Goal: Task Accomplishment & Management: Complete application form

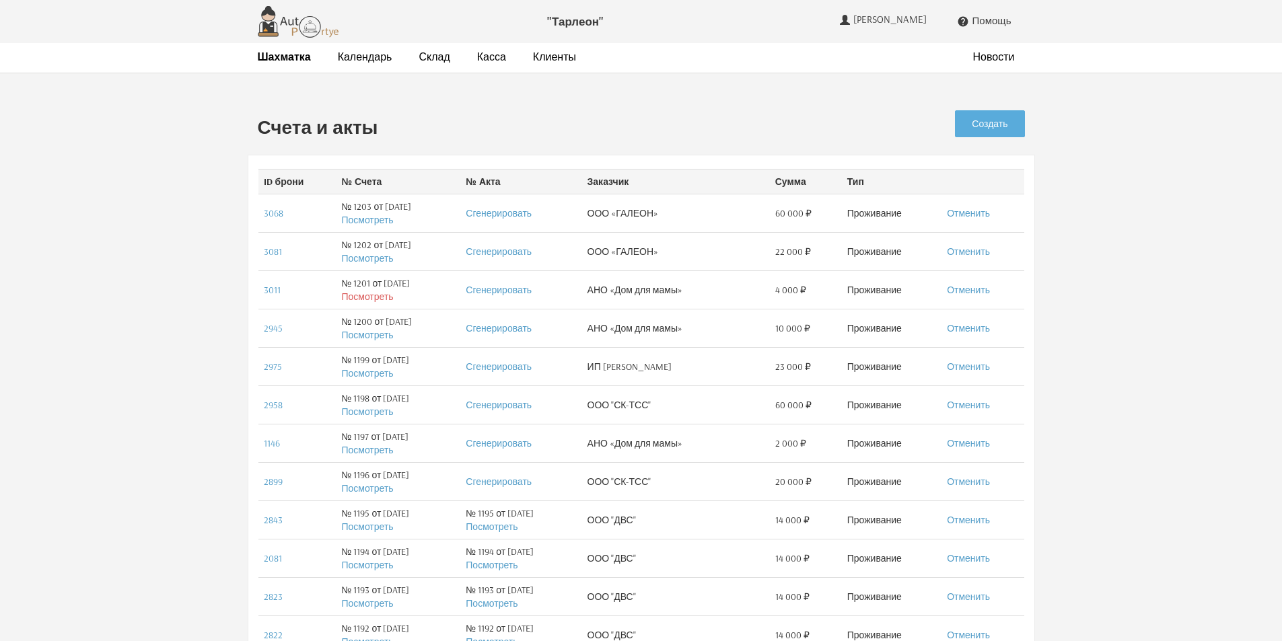
click at [353, 295] on link "Посмотреть" at bounding box center [367, 297] width 52 height 12
click at [504, 287] on link "Сгенерировать" at bounding box center [499, 290] width 66 height 12
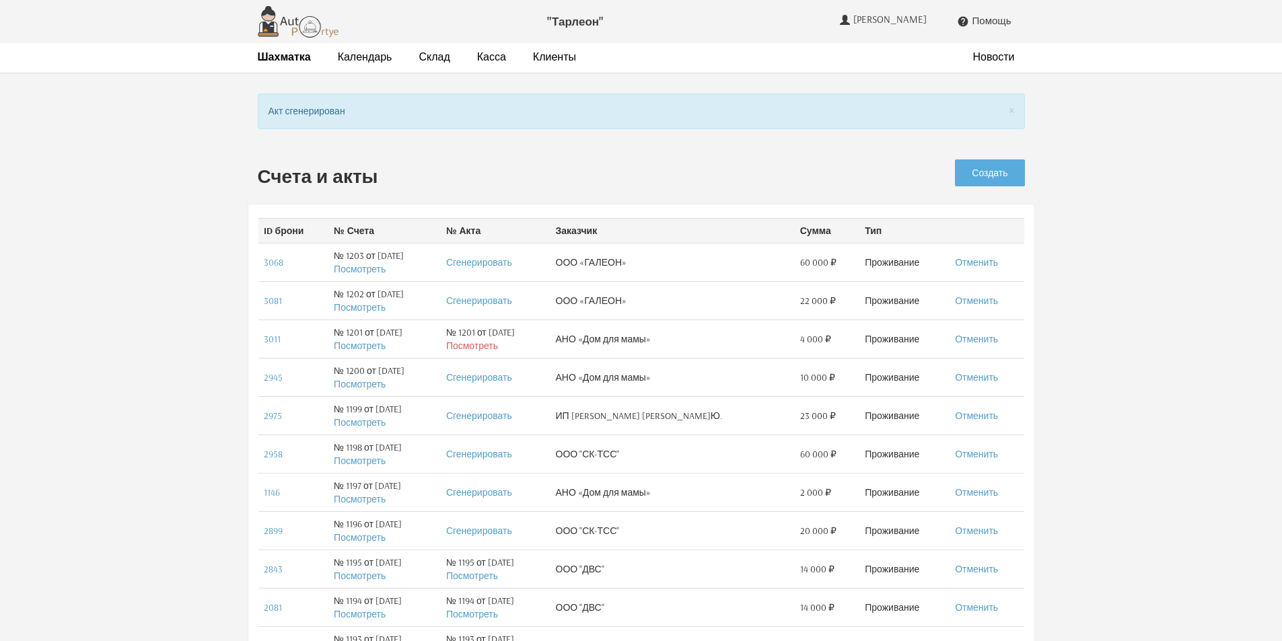
click at [498, 347] on link "Посмотреть" at bounding box center [472, 346] width 52 height 12
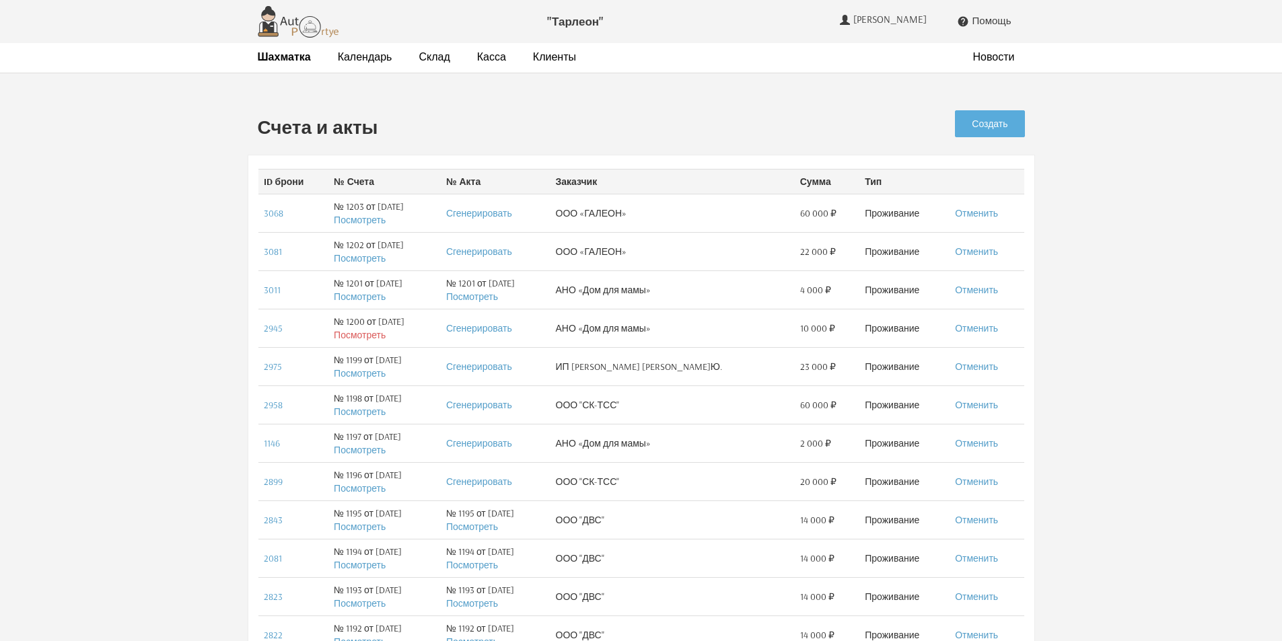
click at [372, 332] on link "Посмотреть" at bounding box center [360, 335] width 52 height 12
click at [500, 214] on link "Сгенерировать" at bounding box center [479, 213] width 66 height 12
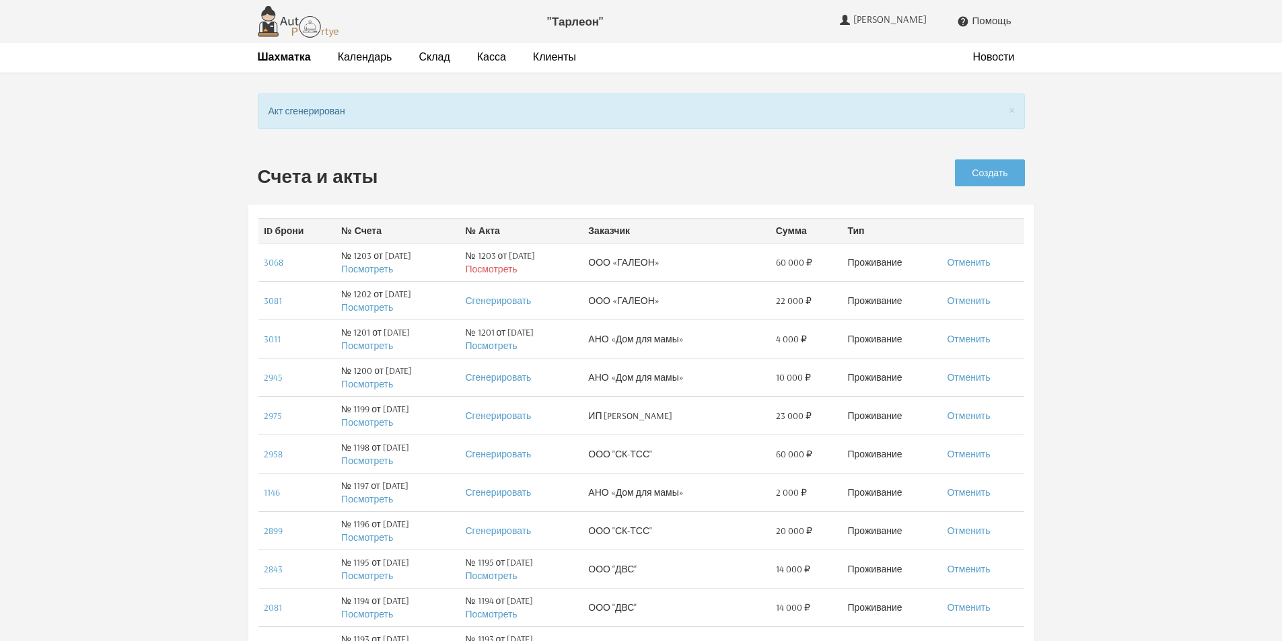
click at [517, 273] on link "Посмотреть" at bounding box center [491, 269] width 52 height 12
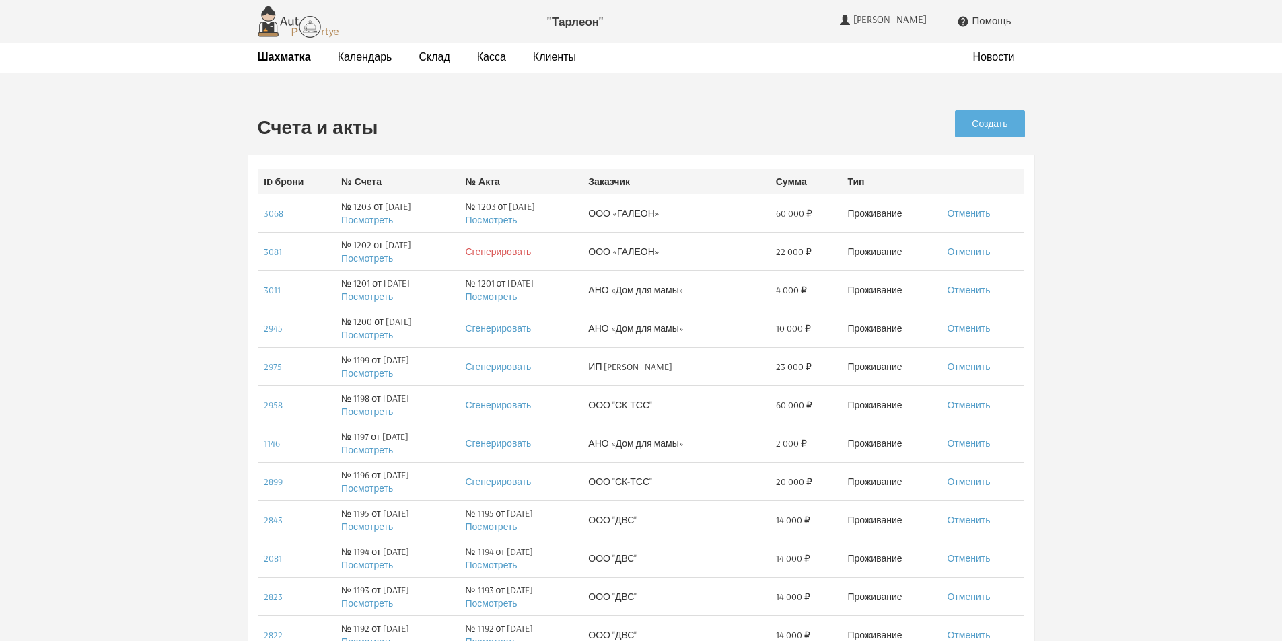
click at [514, 252] on link "Сгенерировать" at bounding box center [498, 252] width 66 height 12
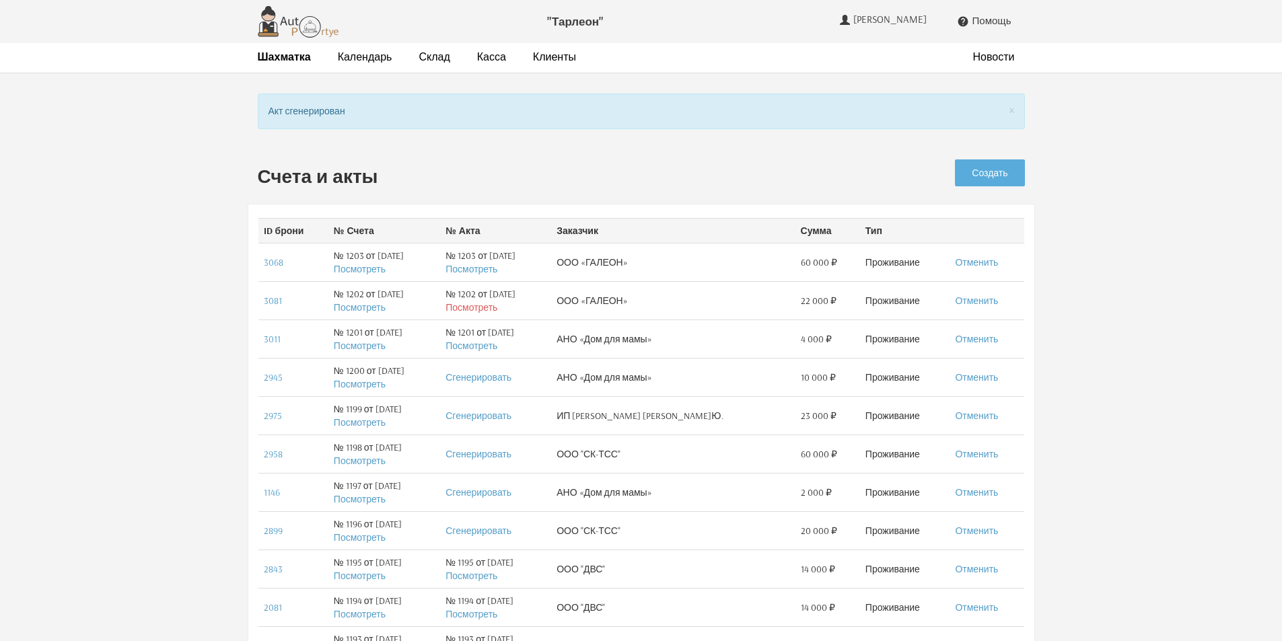
click at [497, 312] on link "Посмотреть" at bounding box center [472, 308] width 52 height 12
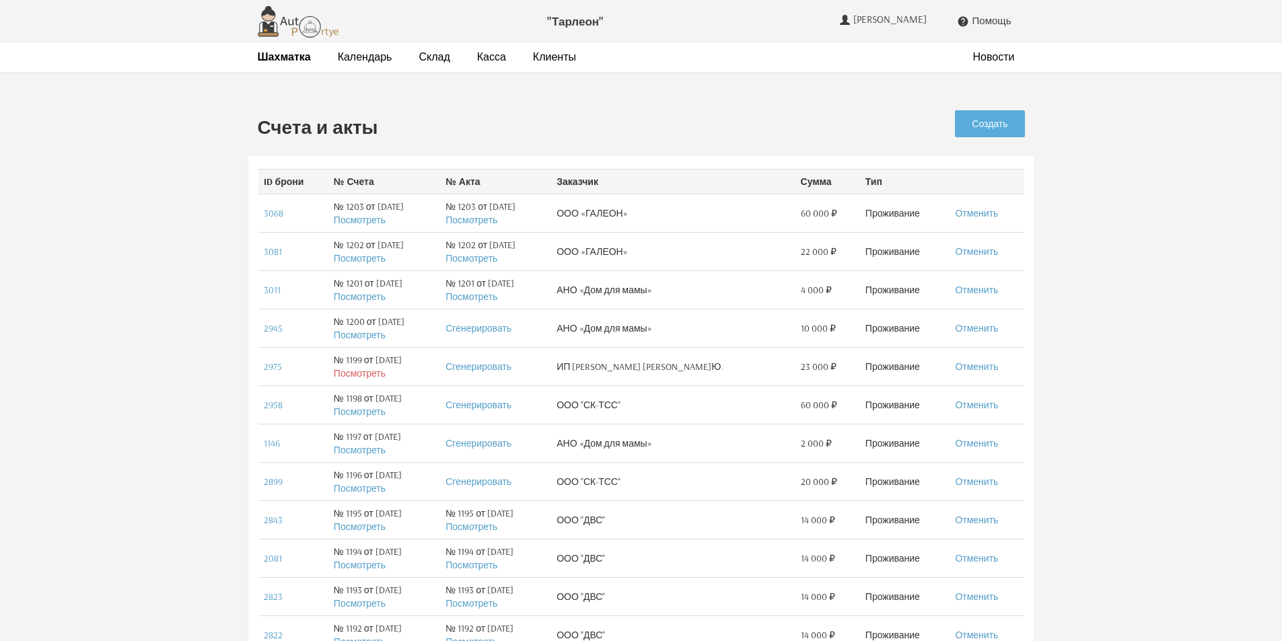
click at [354, 371] on link "Посмотреть" at bounding box center [360, 373] width 52 height 12
click at [359, 413] on link "Посмотреть" at bounding box center [360, 412] width 52 height 12
click at [362, 489] on link "Посмотреть" at bounding box center [360, 489] width 52 height 12
click at [285, 59] on strong "Шахматка" at bounding box center [284, 56] width 53 height 13
click at [264, 57] on strong "Шахматка" at bounding box center [284, 56] width 53 height 13
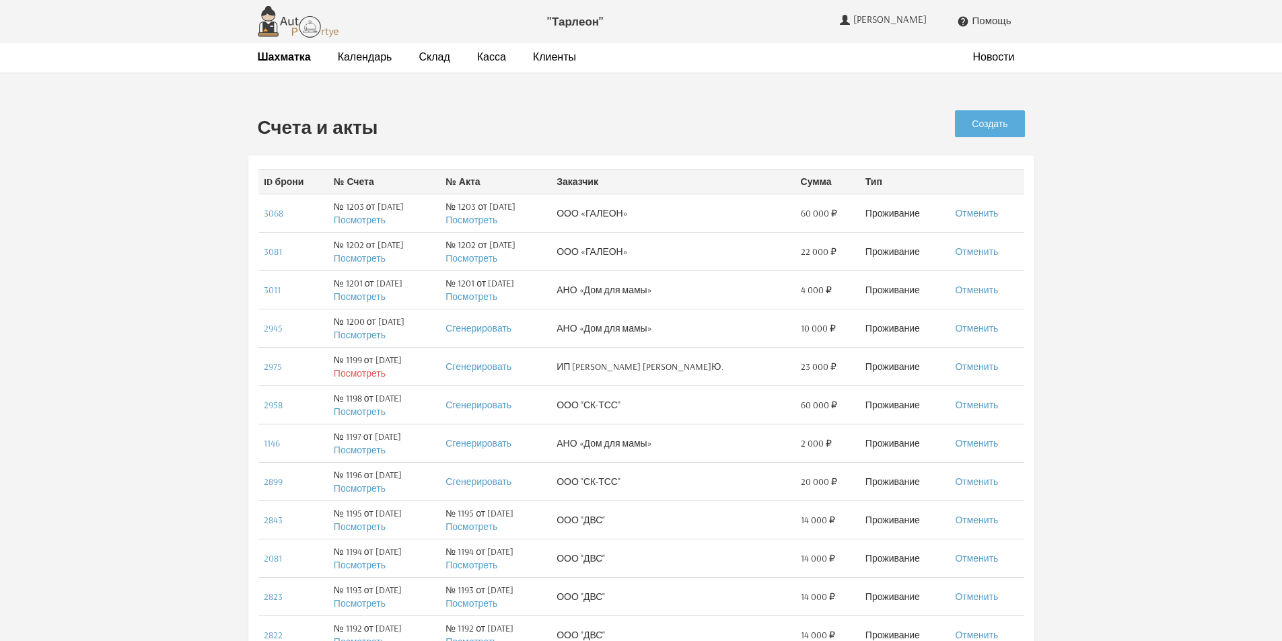
click at [367, 374] on link "Посмотреть" at bounding box center [360, 373] width 52 height 12
click at [292, 61] on strong "Шахматка" at bounding box center [284, 56] width 53 height 13
click at [365, 489] on link "Посмотреть" at bounding box center [360, 489] width 52 height 12
click at [512, 480] on link "Сгенерировать" at bounding box center [479, 482] width 66 height 12
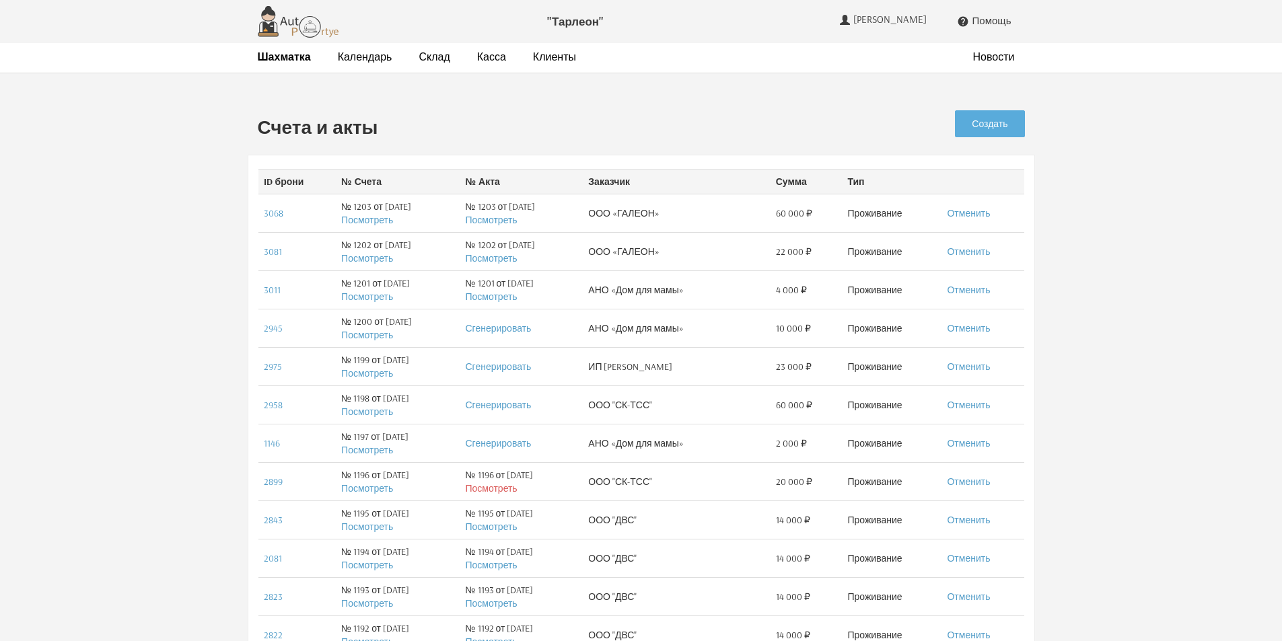
click at [501, 491] on link "Посмотреть" at bounding box center [491, 489] width 52 height 12
click at [372, 376] on link "Посмотреть" at bounding box center [367, 373] width 52 height 12
click at [1006, 125] on link "Создать" at bounding box center [989, 123] width 69 height 27
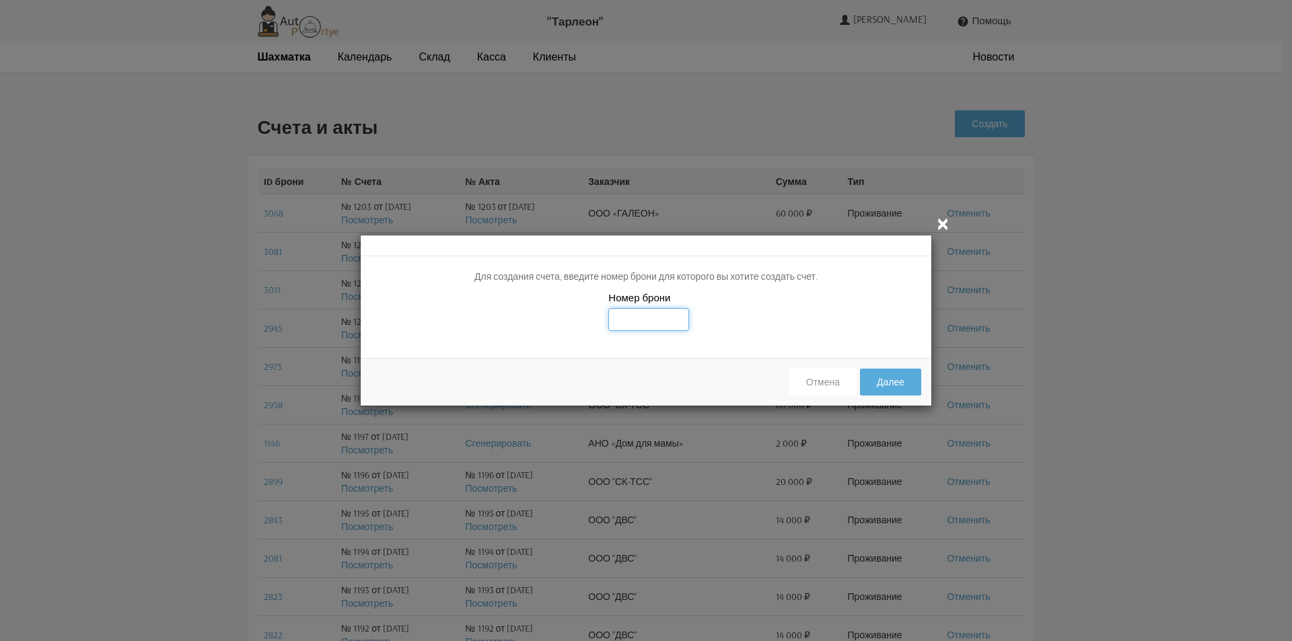
click at [663, 316] on input "text" at bounding box center [648, 319] width 81 height 23
type input "3085"
click at [903, 379] on button "Далее" at bounding box center [890, 382] width 61 height 27
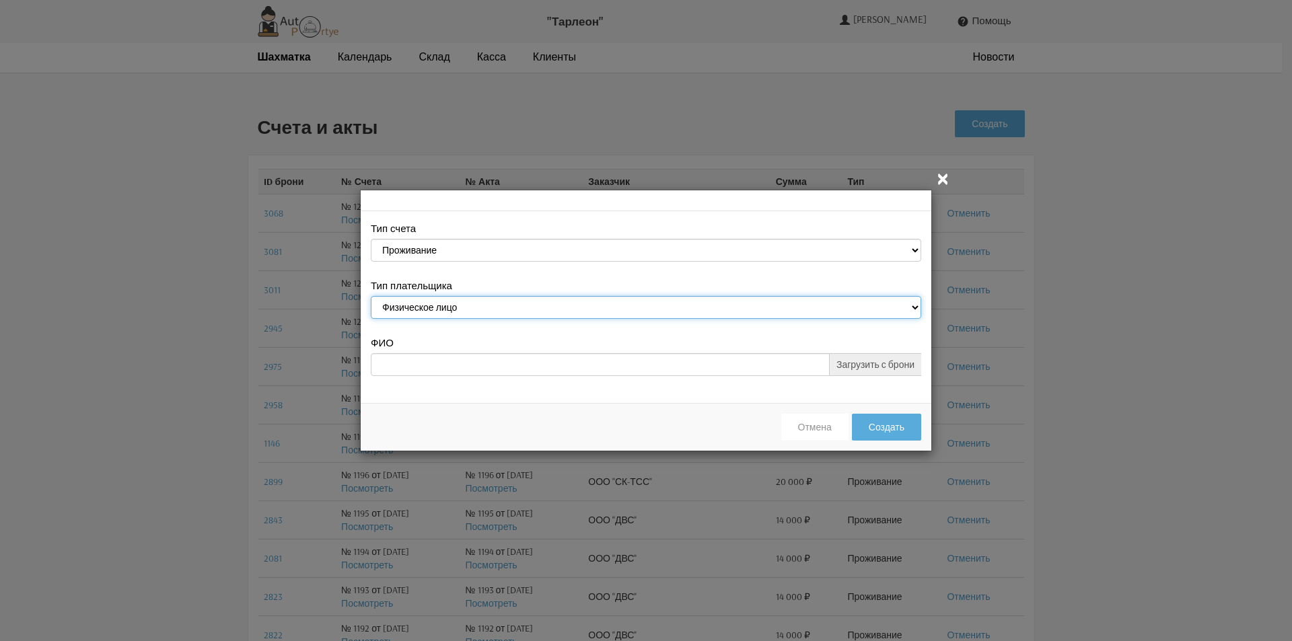
click at [542, 304] on select "Физическое лицо Юридическое лицо" at bounding box center [646, 307] width 551 height 23
select select "legal_entity"
click at [371, 298] on select "Физическое лицо Юридическое лицо" at bounding box center [646, 307] width 551 height 23
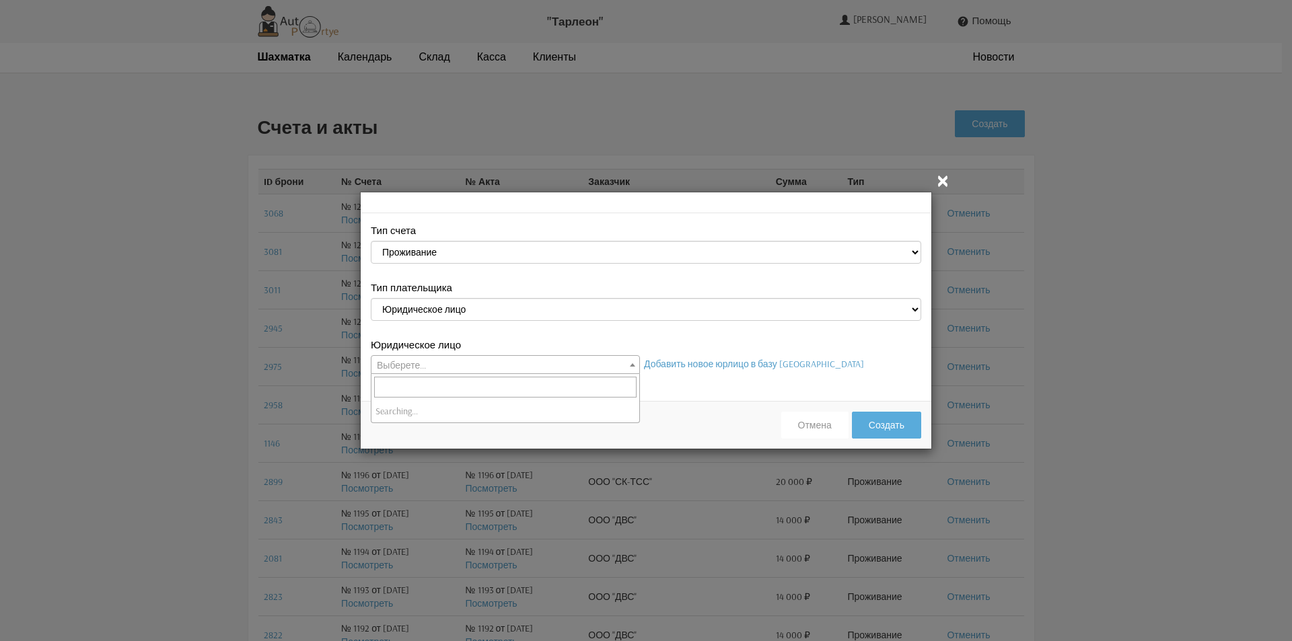
click at [495, 363] on span "Выберете..." at bounding box center [506, 365] width 268 height 19
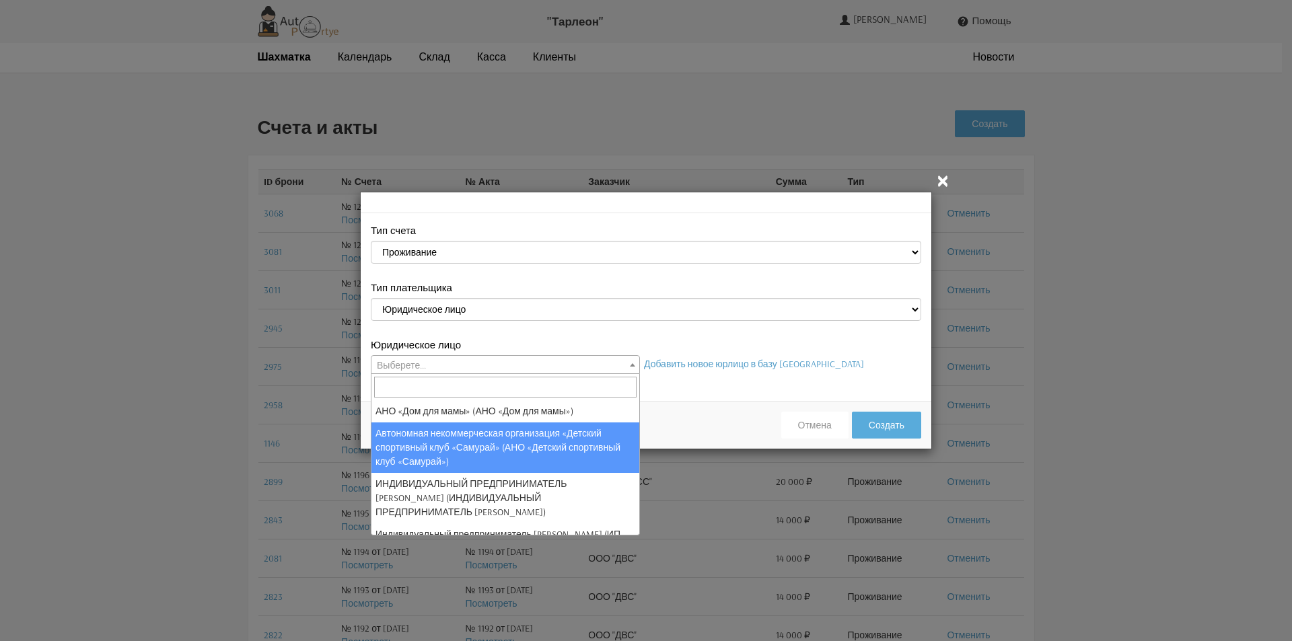
scroll to position [67, 0]
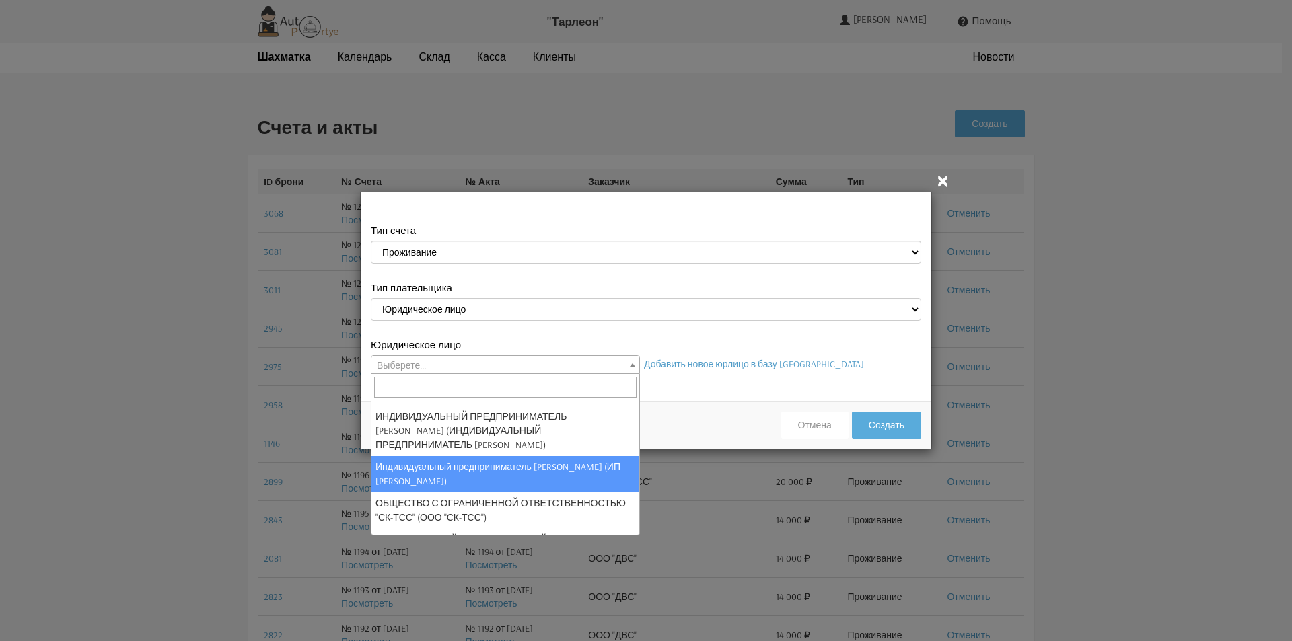
select select "122"
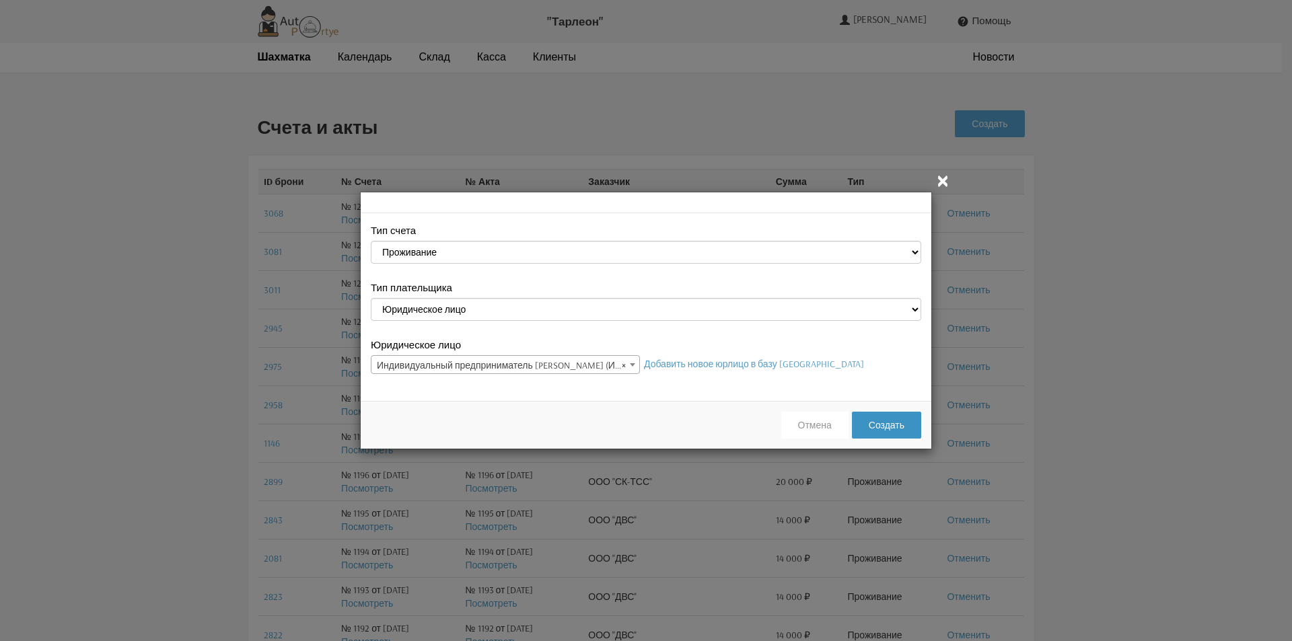
click at [892, 433] on button "Создать" at bounding box center [886, 425] width 69 height 27
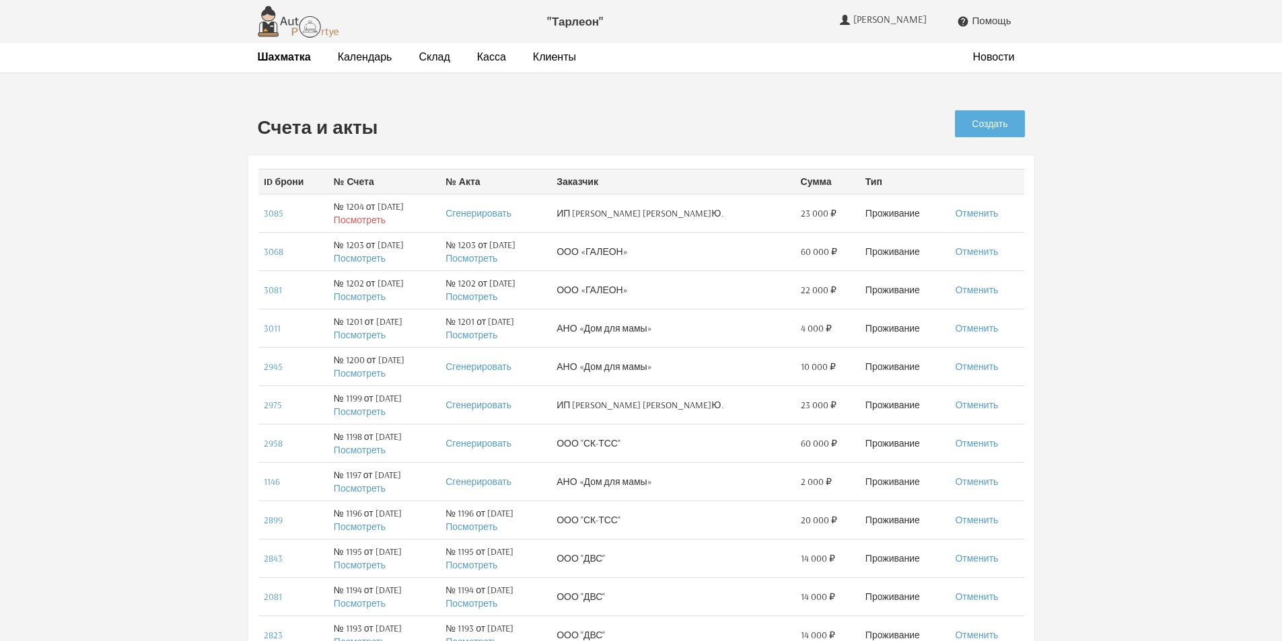
click at [371, 221] on link "Посмотреть" at bounding box center [360, 220] width 52 height 12
click at [494, 406] on link "Сгенерировать" at bounding box center [479, 405] width 66 height 12
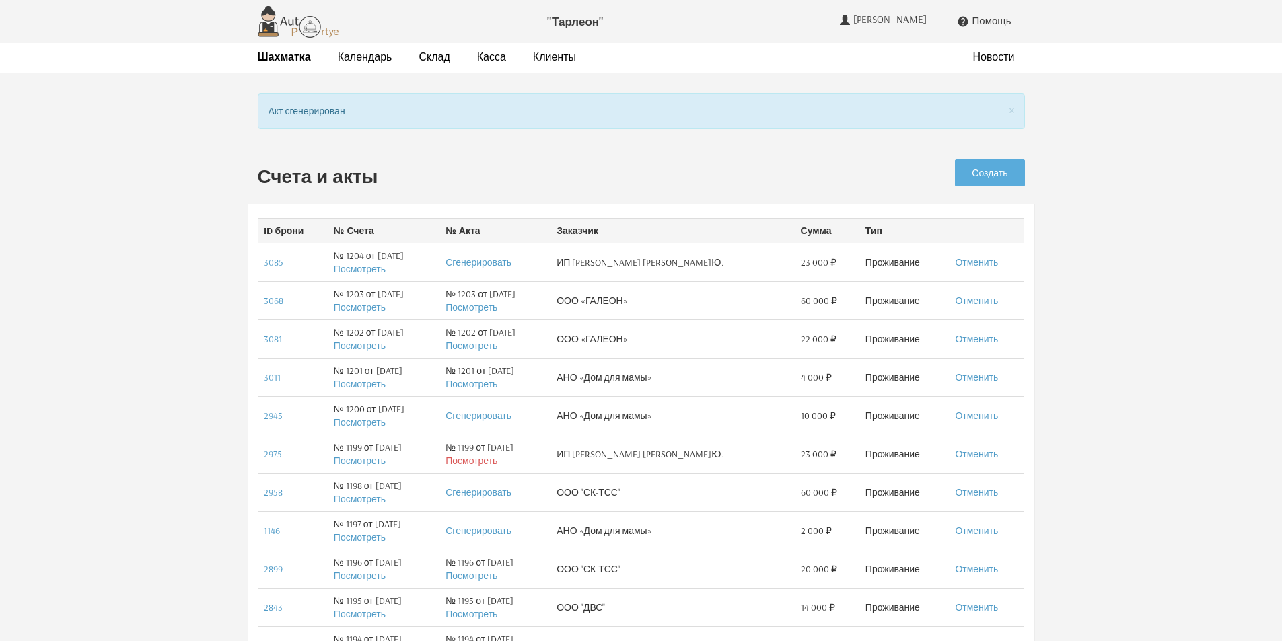
click at [496, 460] on link "Посмотреть" at bounding box center [472, 461] width 52 height 12
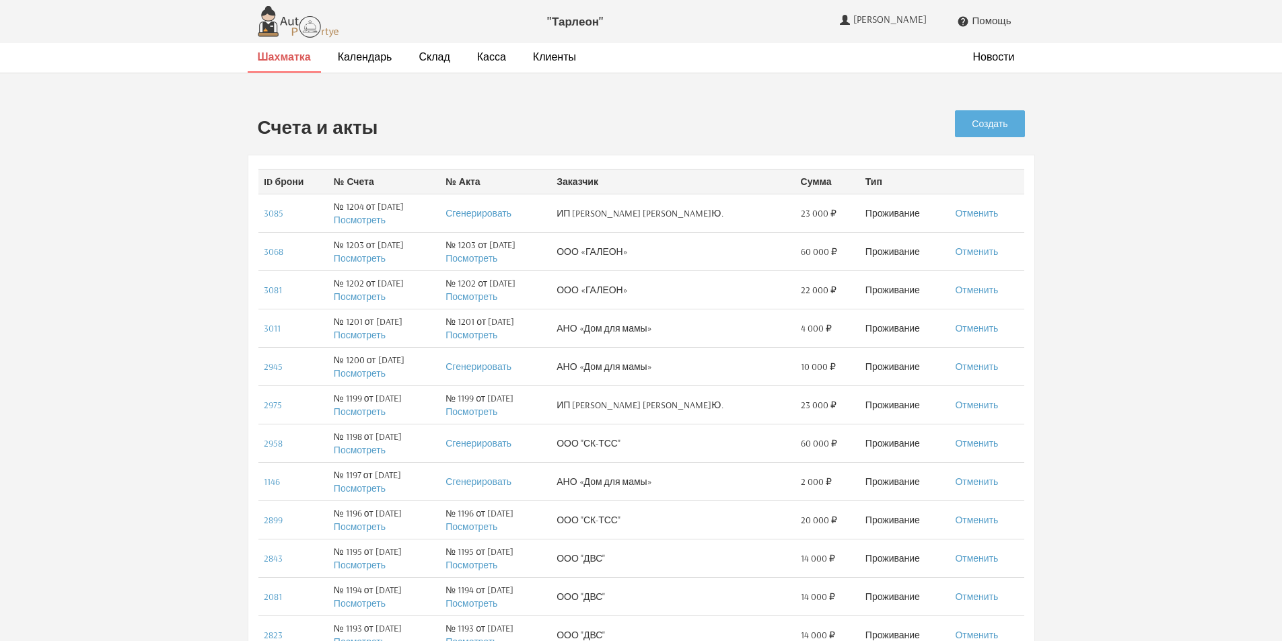
click at [288, 61] on strong "Шахматка" at bounding box center [284, 56] width 53 height 13
